Goal: Find specific page/section: Find specific page/section

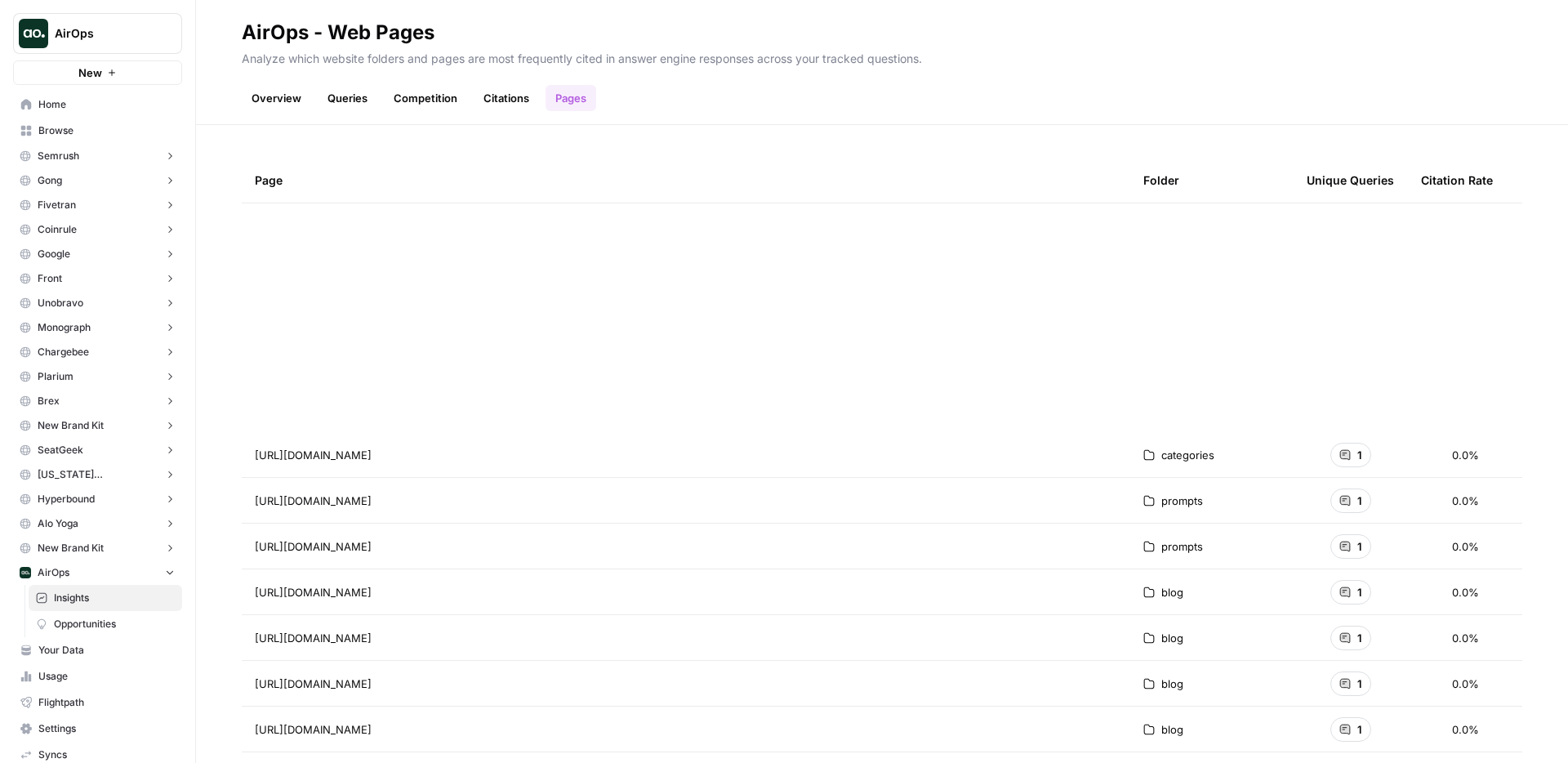
scroll to position [480, 0]
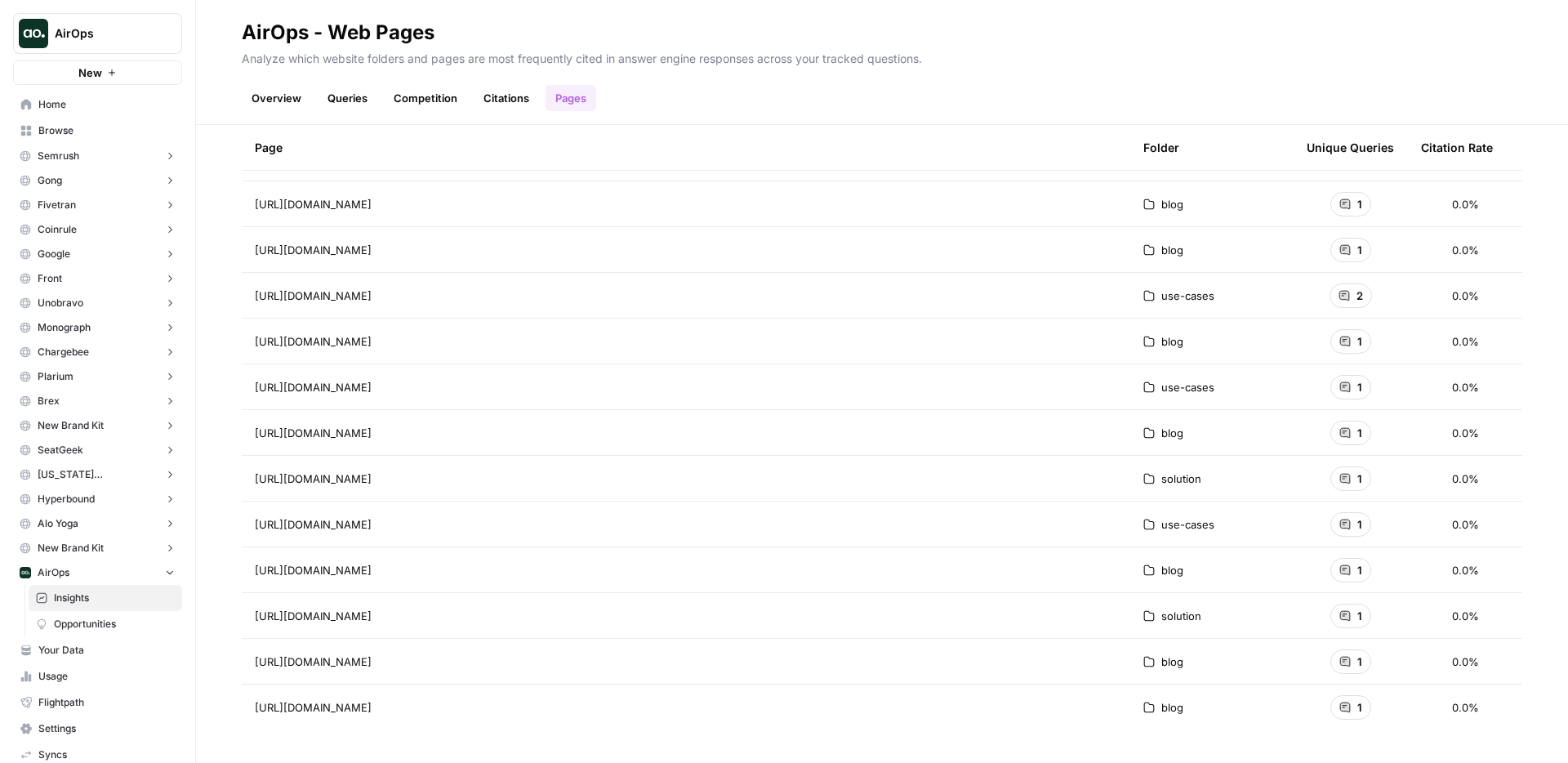
click at [846, 233] on td "https://www.airops.com/blog/how-lightspeed-increased-content-conversion" at bounding box center [686, 249] width 889 height 45
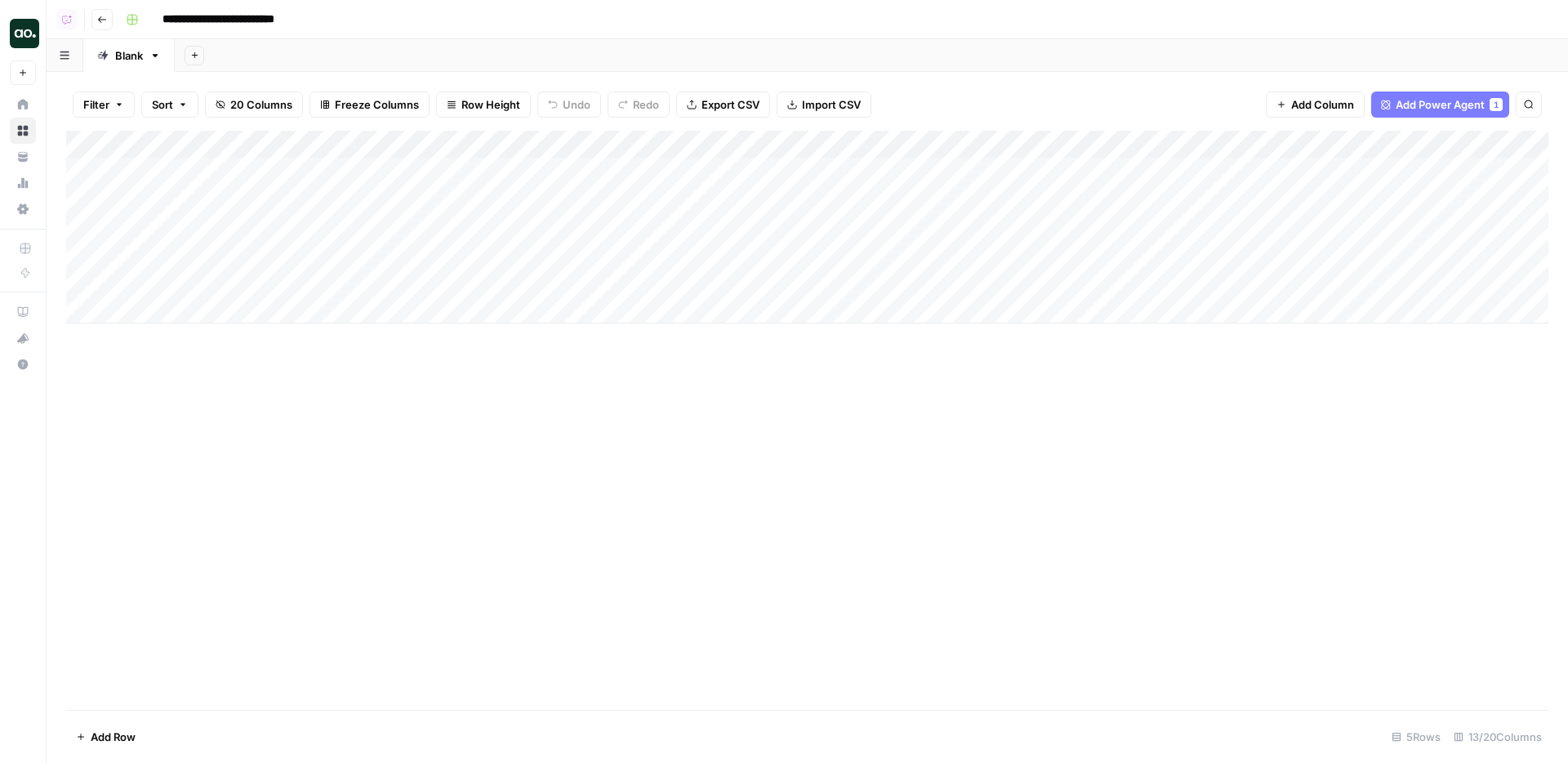
click at [749, 536] on div "Add Column" at bounding box center [807, 420] width 1482 height 579
